Goal: Task Accomplishment & Management: Manage account settings

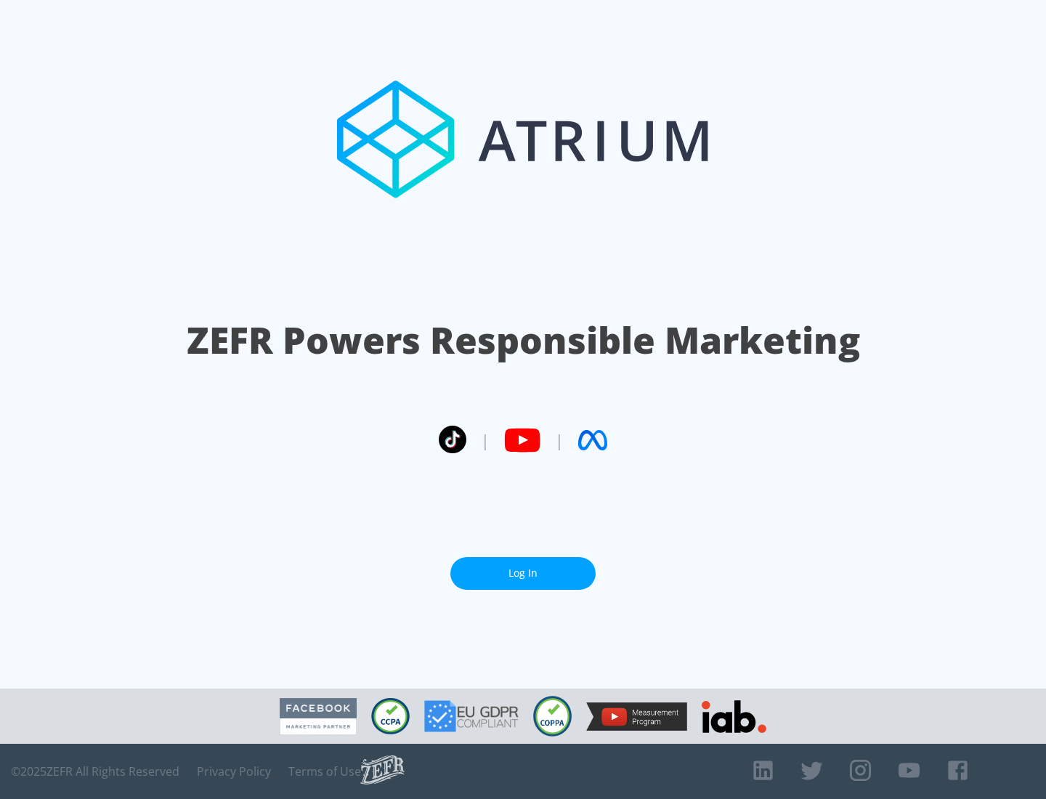
click at [523, 573] on link "Log In" at bounding box center [522, 573] width 145 height 33
